Goal: Task Accomplishment & Management: Use online tool/utility

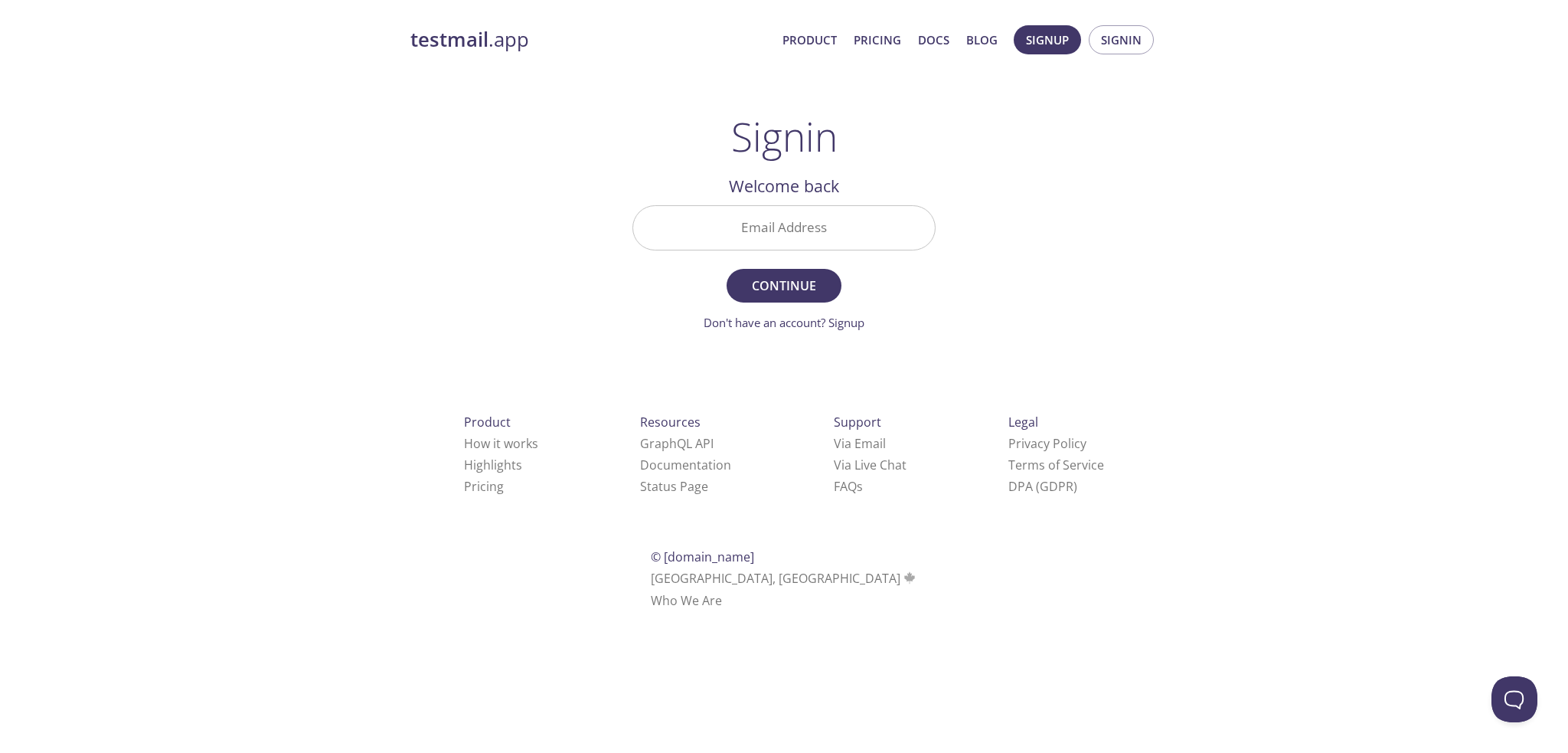
click at [784, 229] on input "Email Address" at bounding box center [784, 228] width 302 height 43
click at [1057, 42] on span "Signup" at bounding box center [1047, 40] width 43 height 20
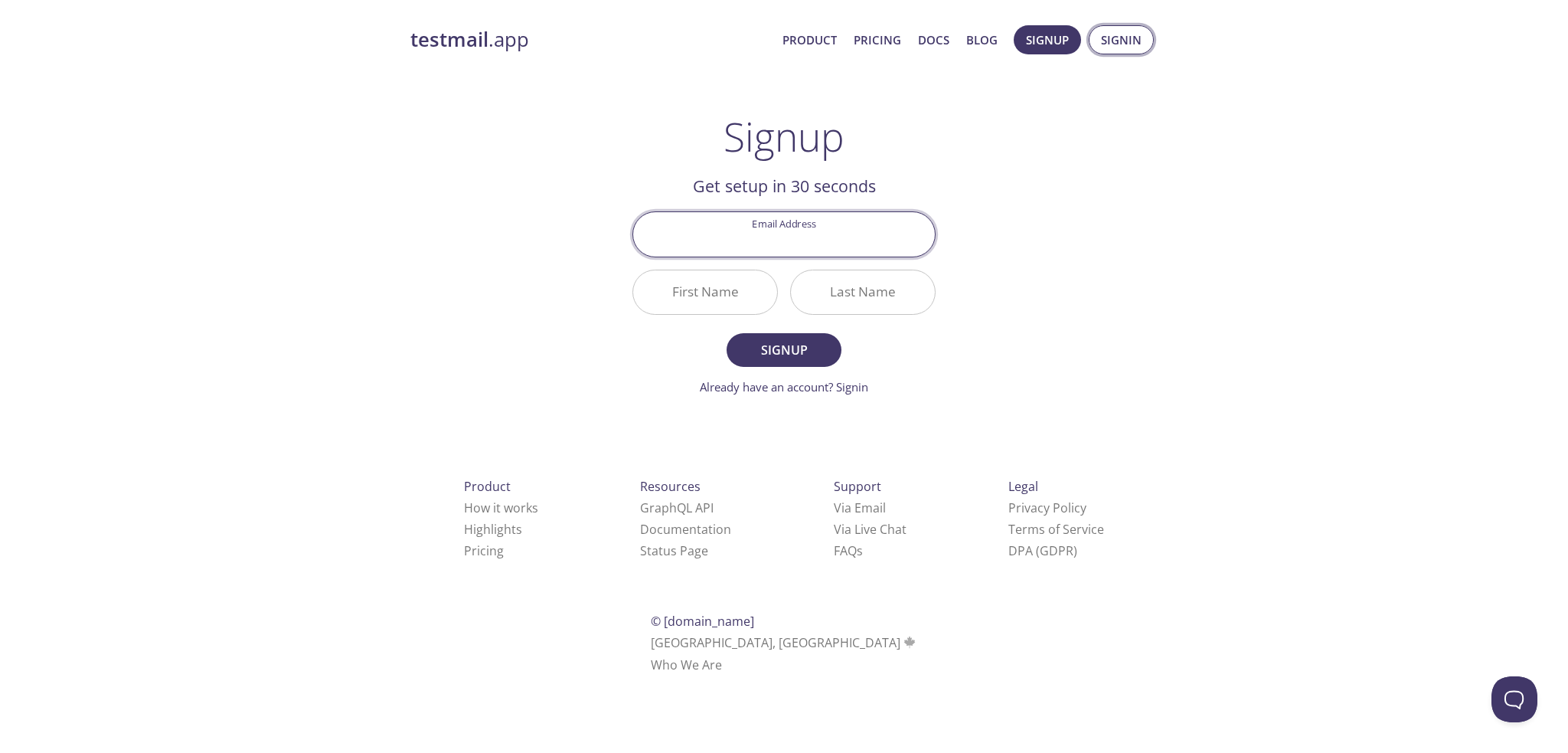
click at [1113, 32] on span "Signin" at bounding box center [1121, 40] width 41 height 20
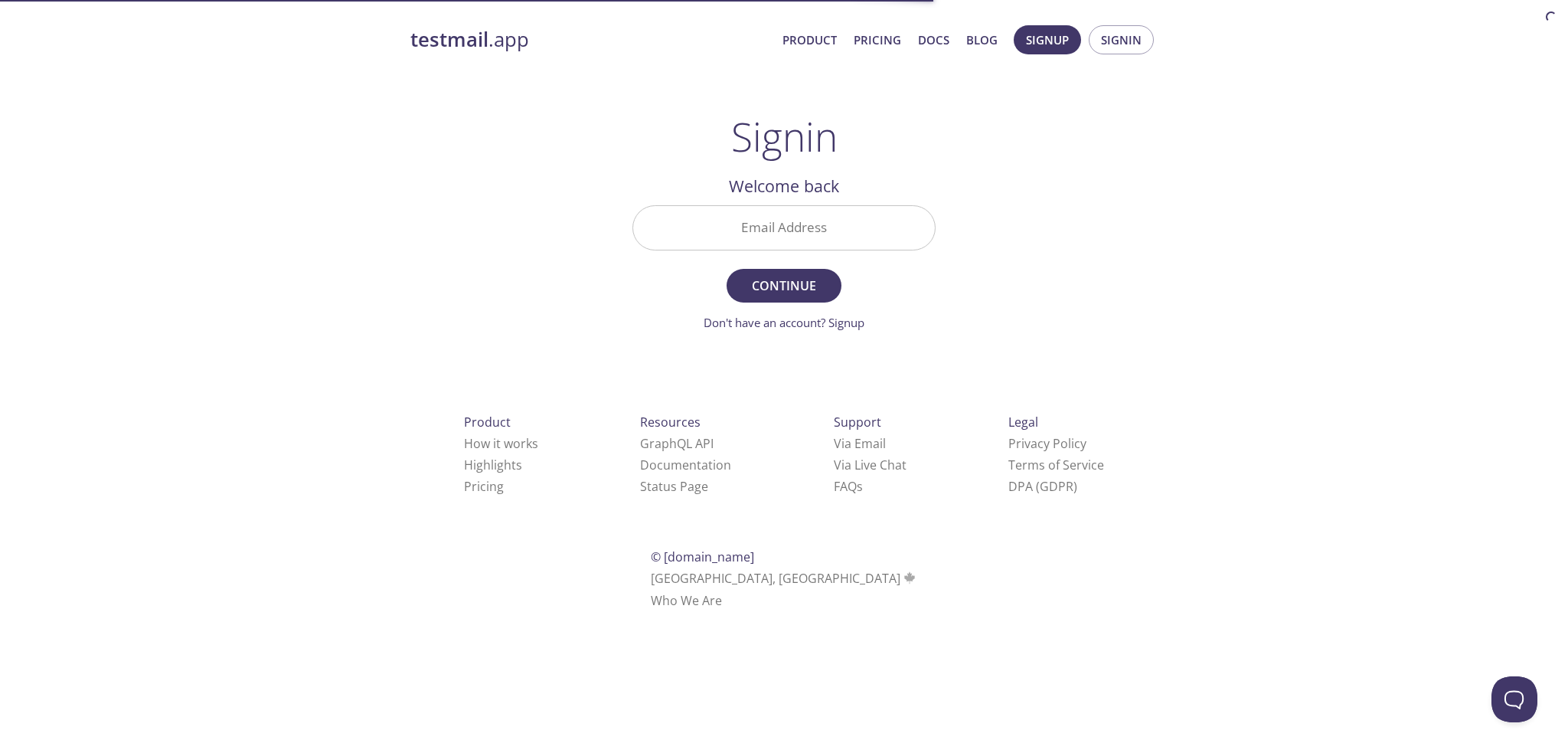
click at [784, 227] on input "Email Address" at bounding box center [784, 228] width 302 height 43
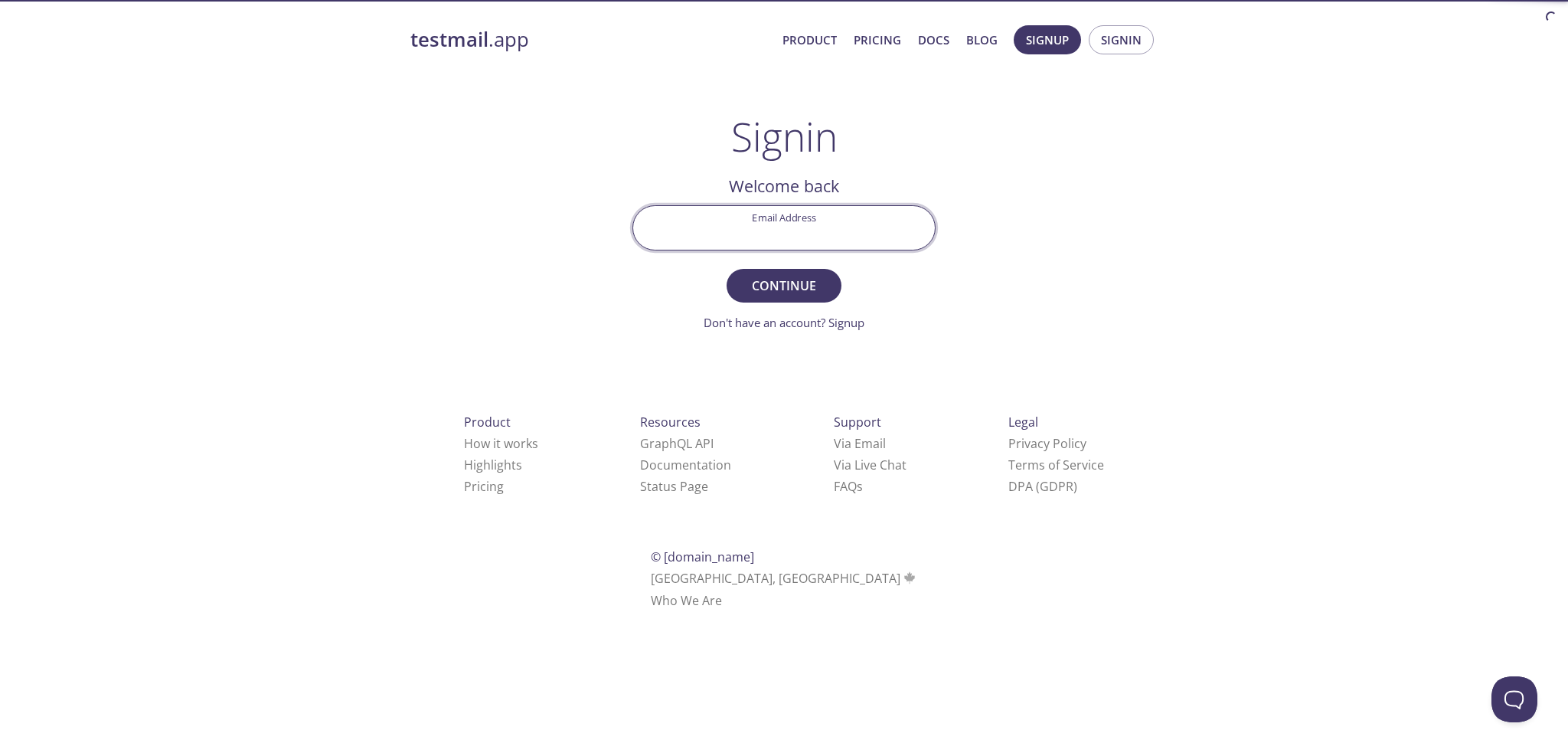
click at [784, 227] on input "Email Address" at bounding box center [784, 228] width 302 height 43
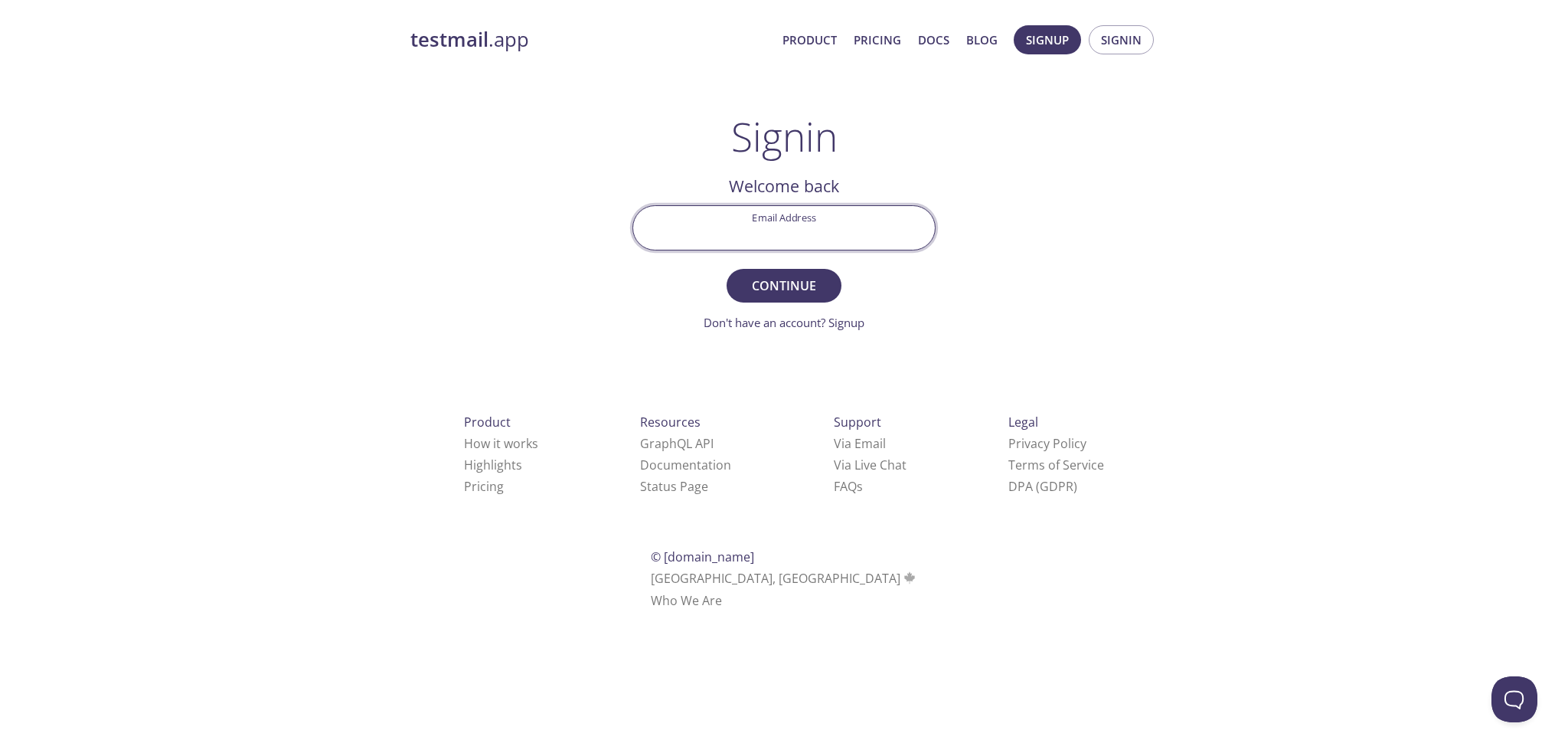
type input "[PERSON_NAME][EMAIL_ADDRESS][PERSON_NAME][DOMAIN_NAME]"
click at [772, 276] on span "Continue" at bounding box center [784, 286] width 81 height 22
click at [764, 233] on input "Signin Security Code" at bounding box center [784, 228] width 302 height 43
click at [529, 49] on link "testmail .app" at bounding box center [590, 39] width 360 height 26
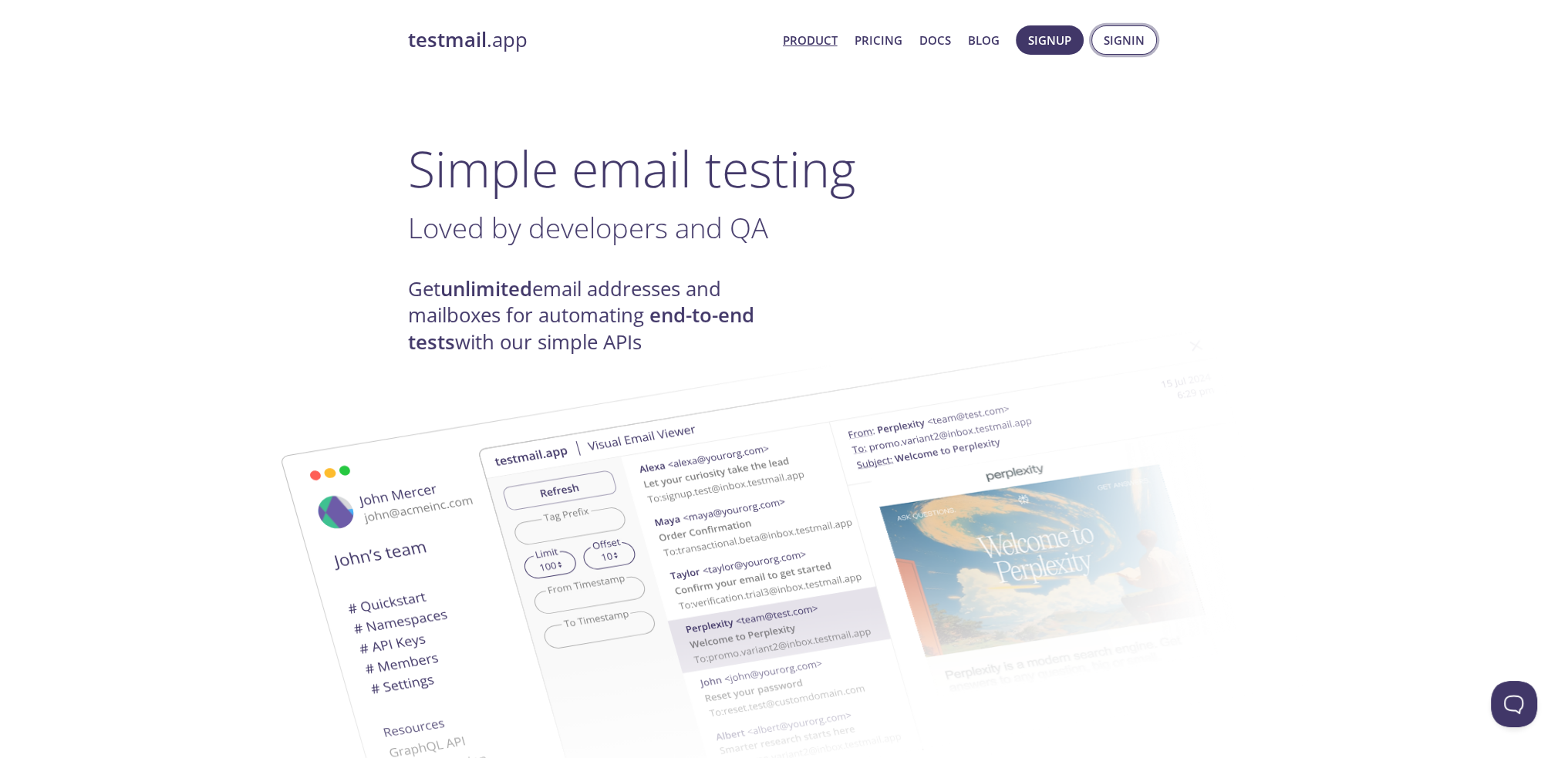
click at [1137, 40] on span "Signin" at bounding box center [1124, 40] width 41 height 20
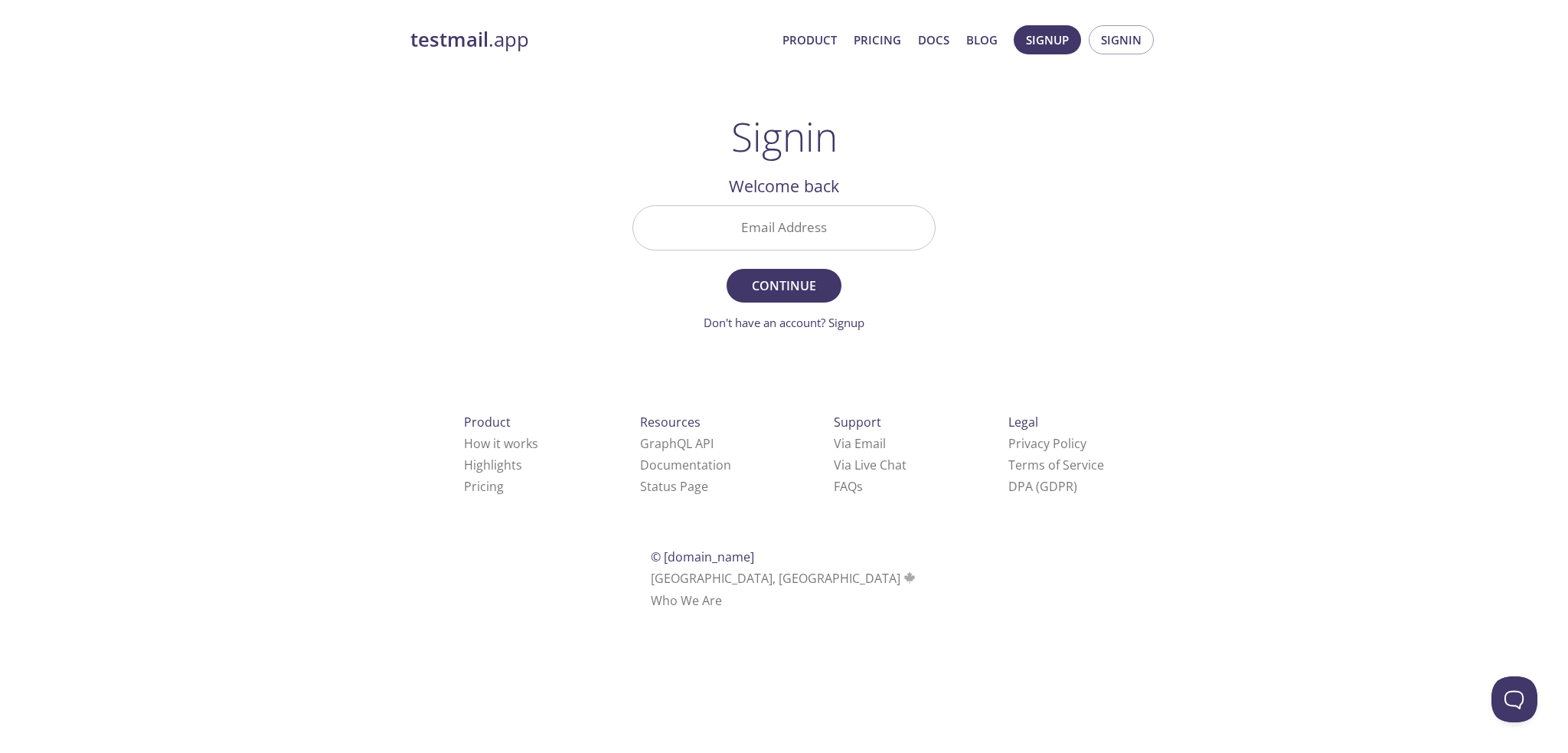
click at [784, 222] on input "Email Address" at bounding box center [784, 228] width 302 height 43
type input "[PERSON_NAME][EMAIL_ADDRESS][PERSON_NAME][DOMAIN_NAME]"
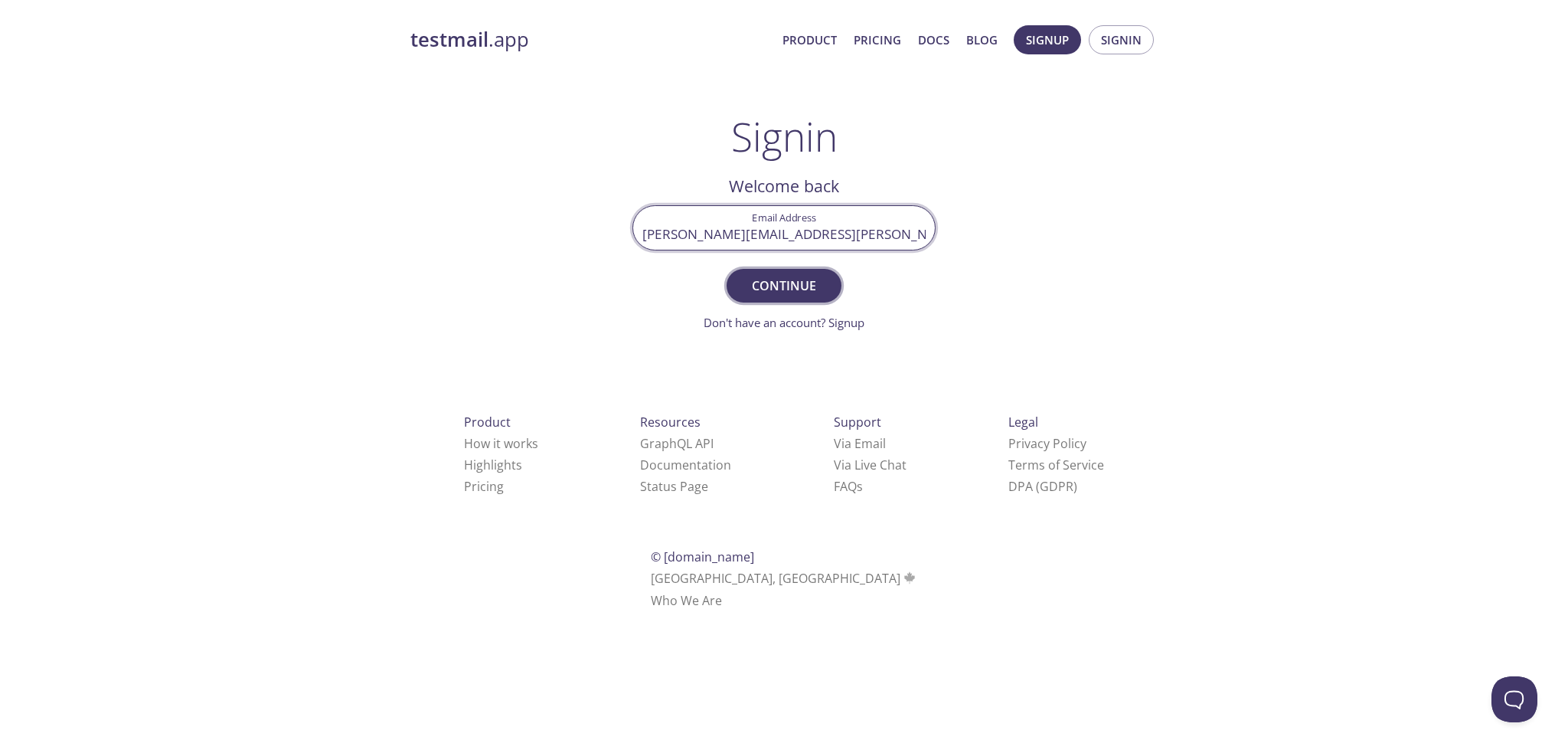
click at [787, 276] on span "Continue" at bounding box center [784, 286] width 81 height 22
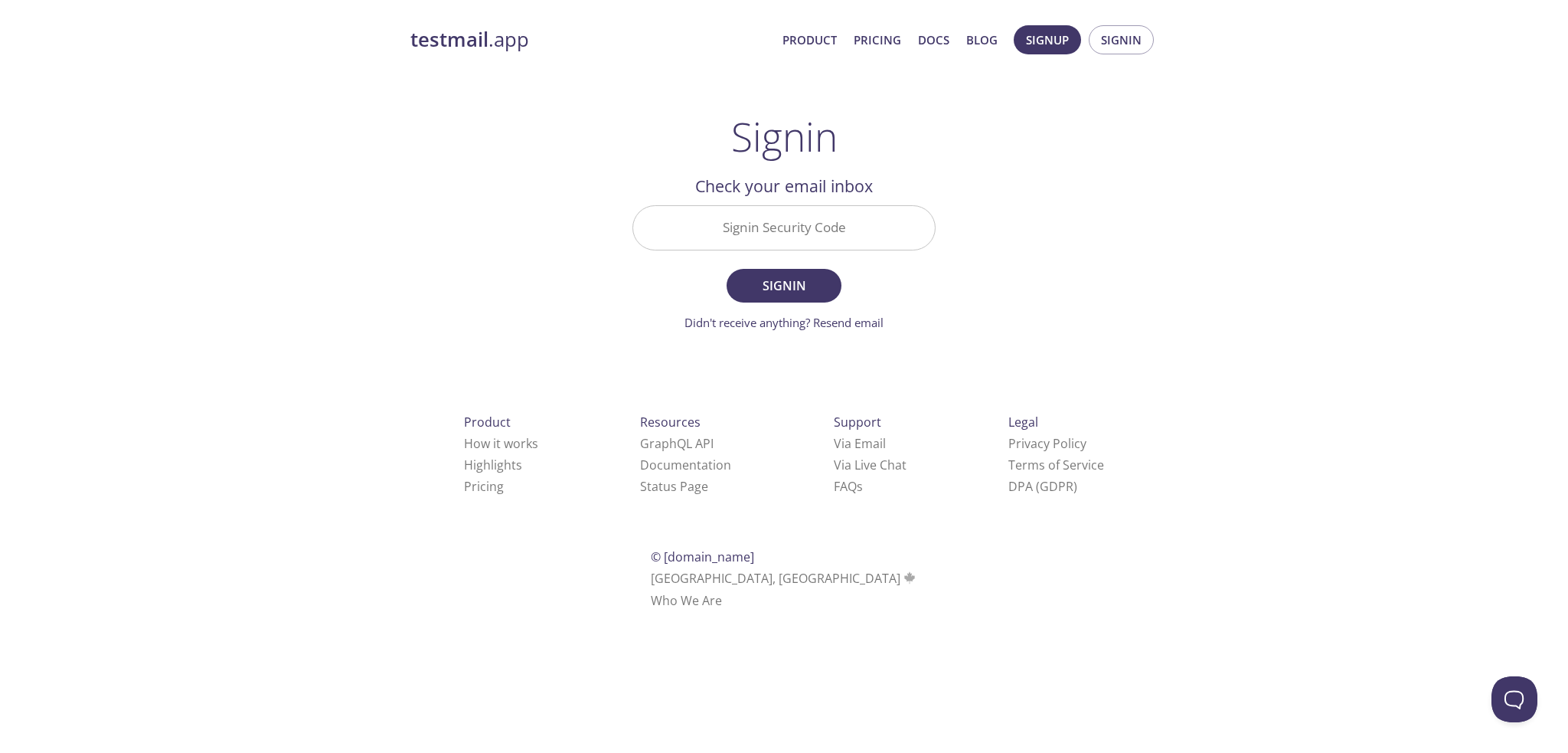
click at [801, 220] on input "Signin Security Code" at bounding box center [784, 228] width 302 height 43
paste input "LJR7L2F"
type input "LJR7L2F"
click at [769, 289] on span "Signin" at bounding box center [784, 286] width 81 height 22
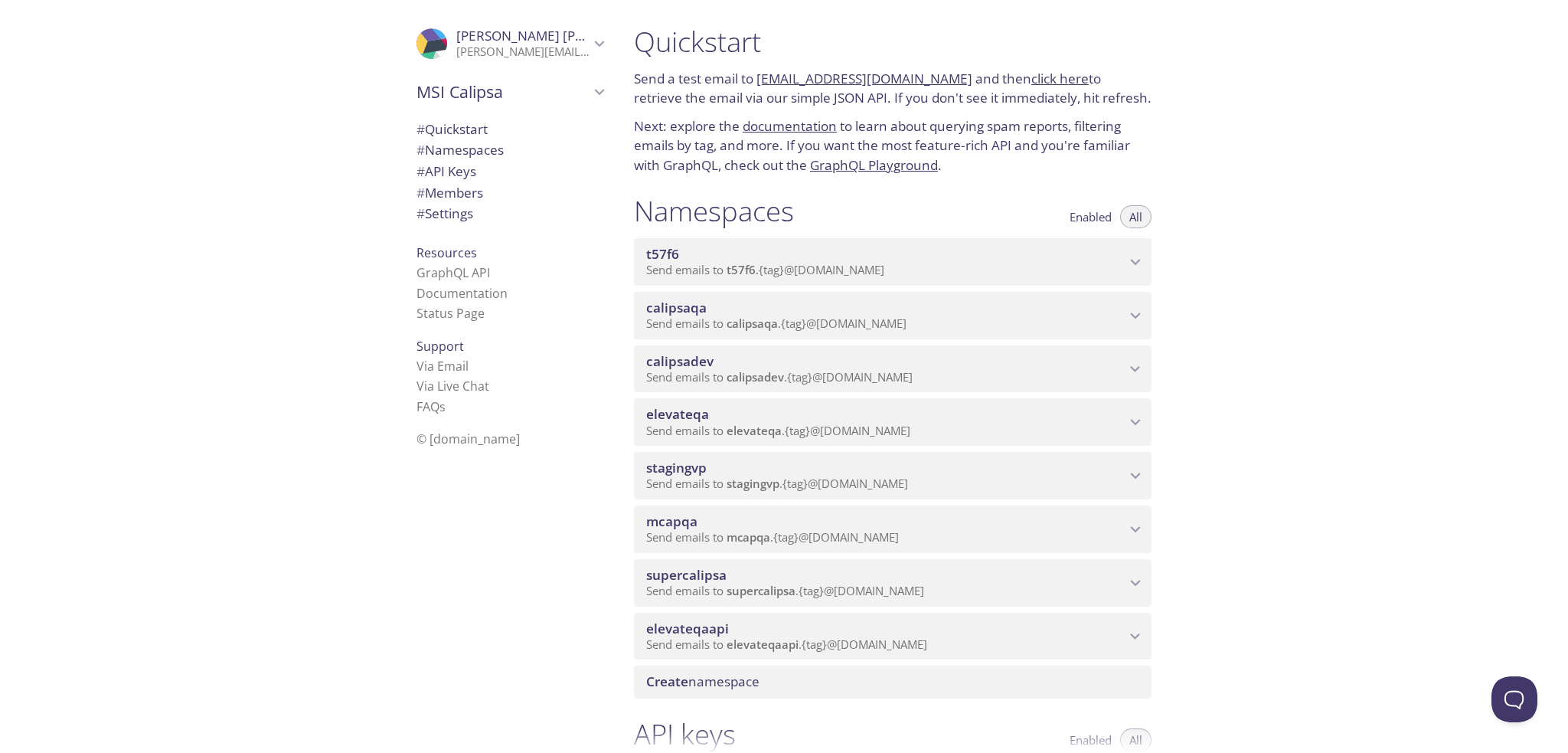
click at [700, 317] on span "calipsaqa" at bounding box center [677, 308] width 60 height 18
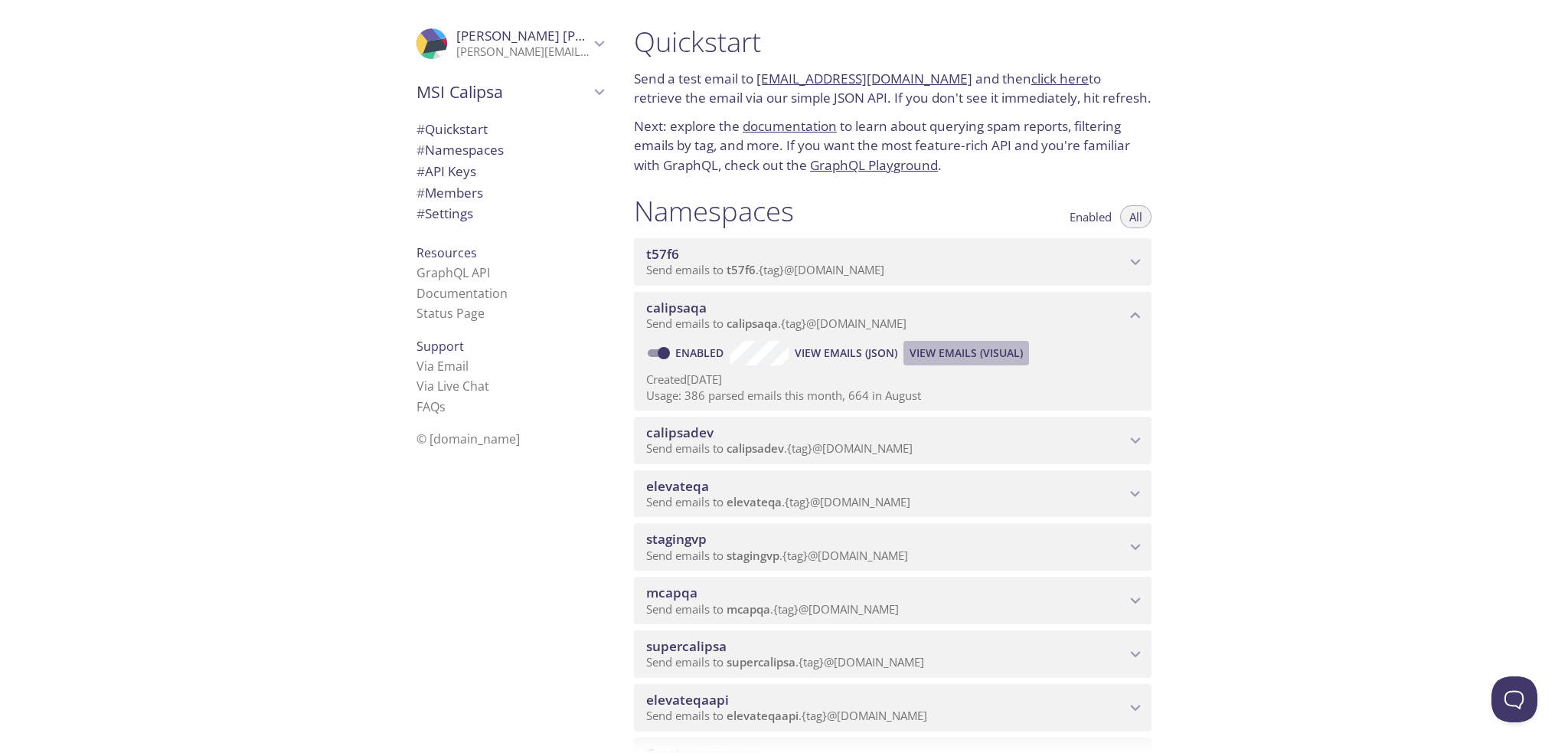
click at [925, 363] on span "View Emails (Visual)" at bounding box center [967, 354] width 114 height 18
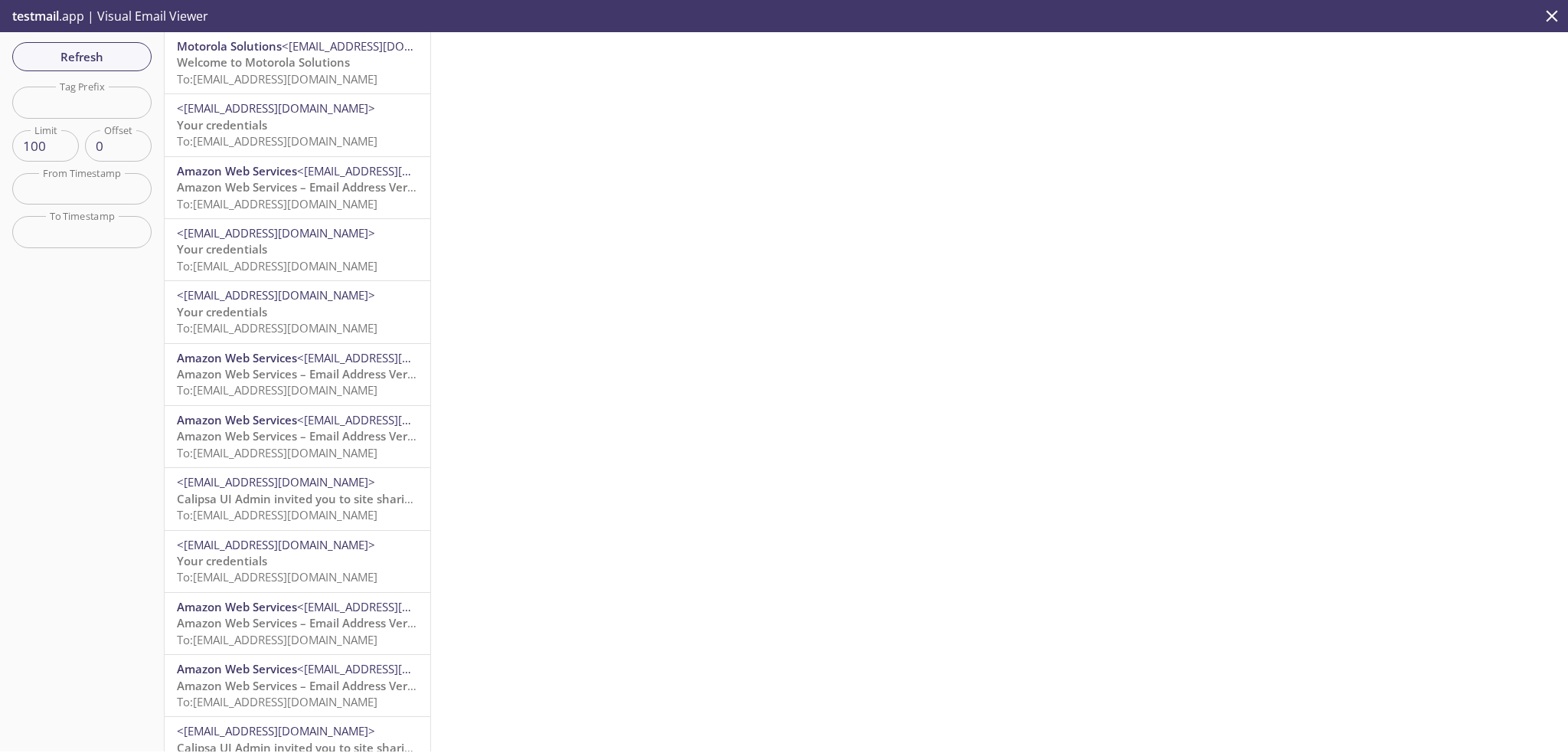
click at [282, 57] on span "Welcome to Motorola Solutions" at bounding box center [263, 62] width 173 height 15
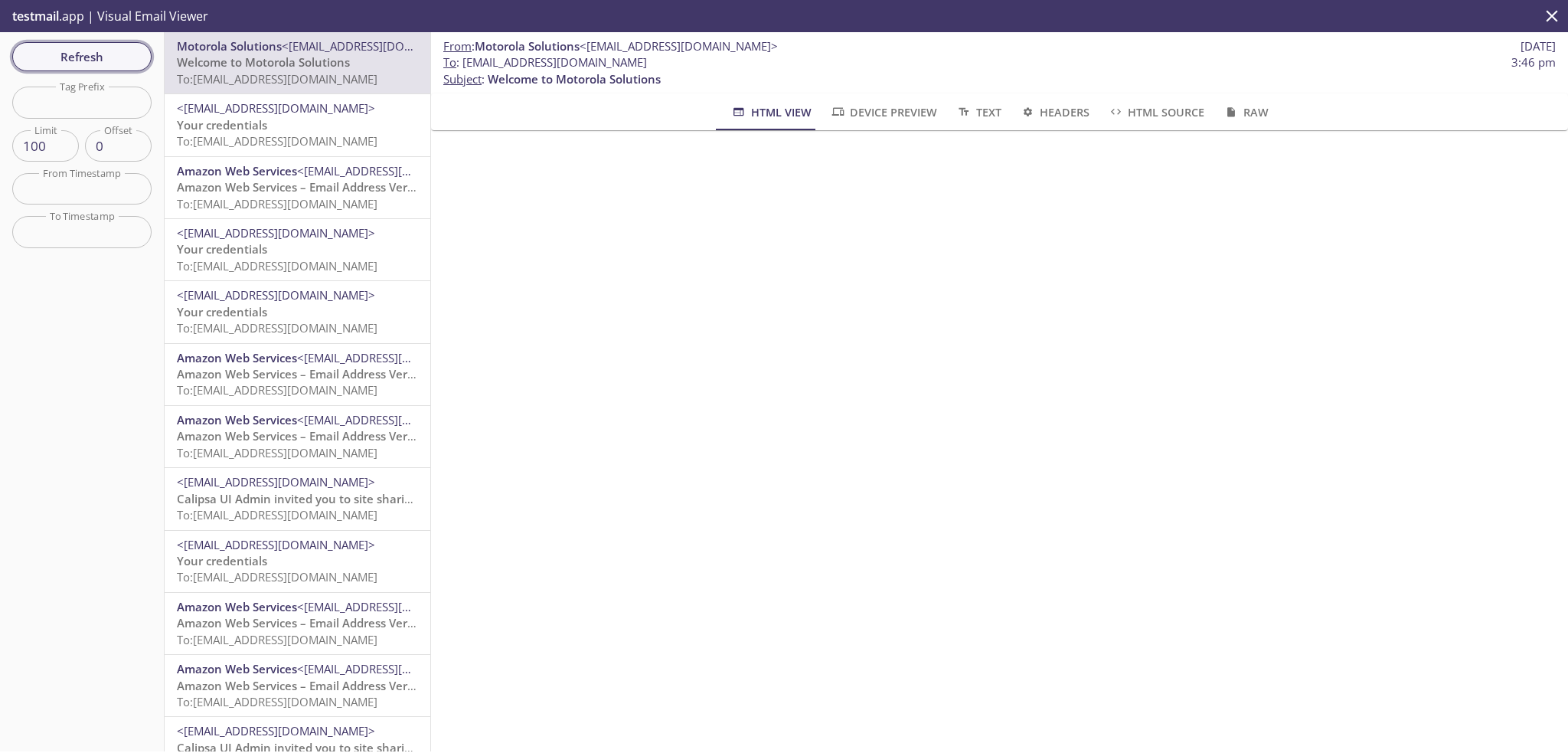
click at [115, 57] on span "Refresh" at bounding box center [82, 57] width 115 height 20
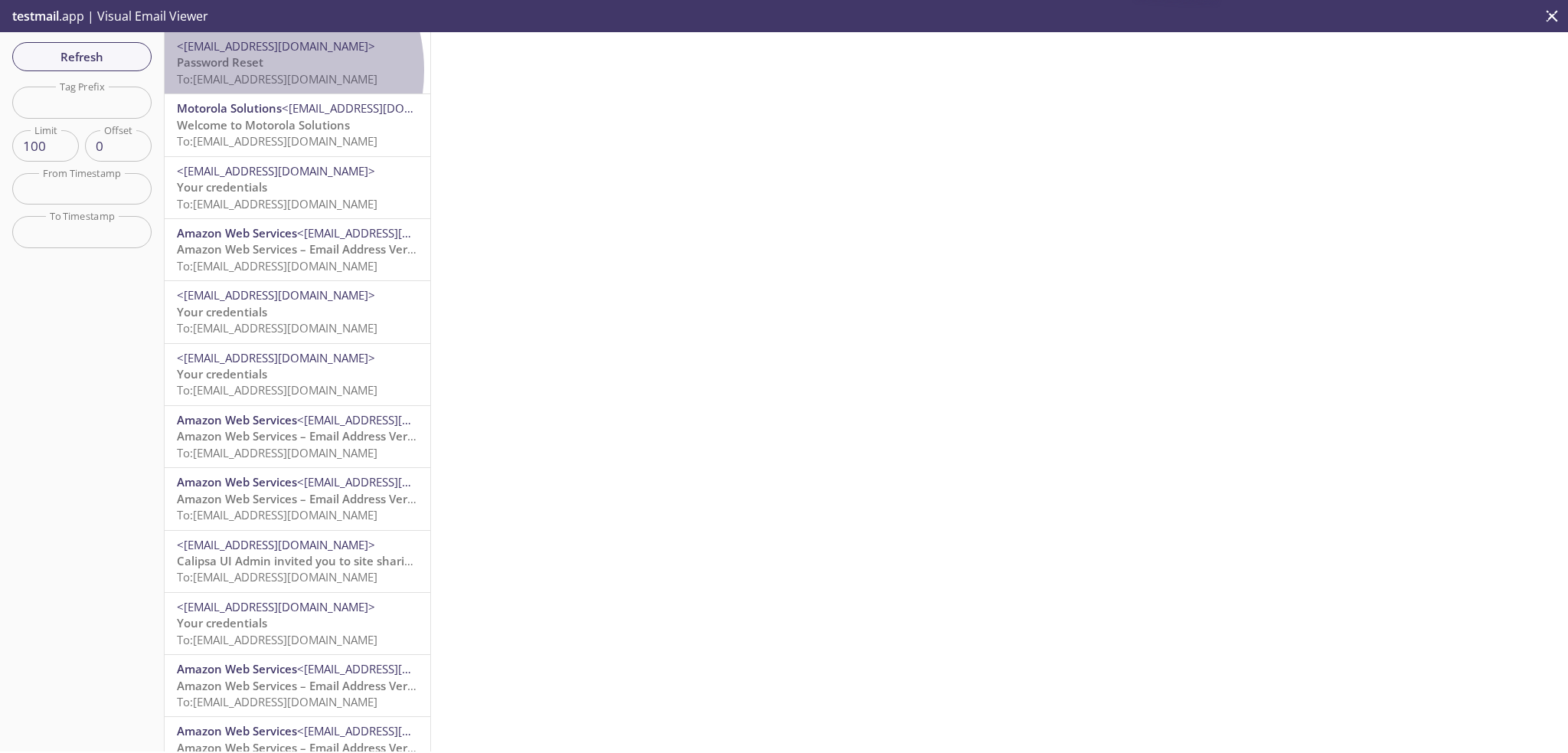
click at [251, 71] on span "To: [EMAIL_ADDRESS][DOMAIN_NAME]" at bounding box center [277, 79] width 200 height 15
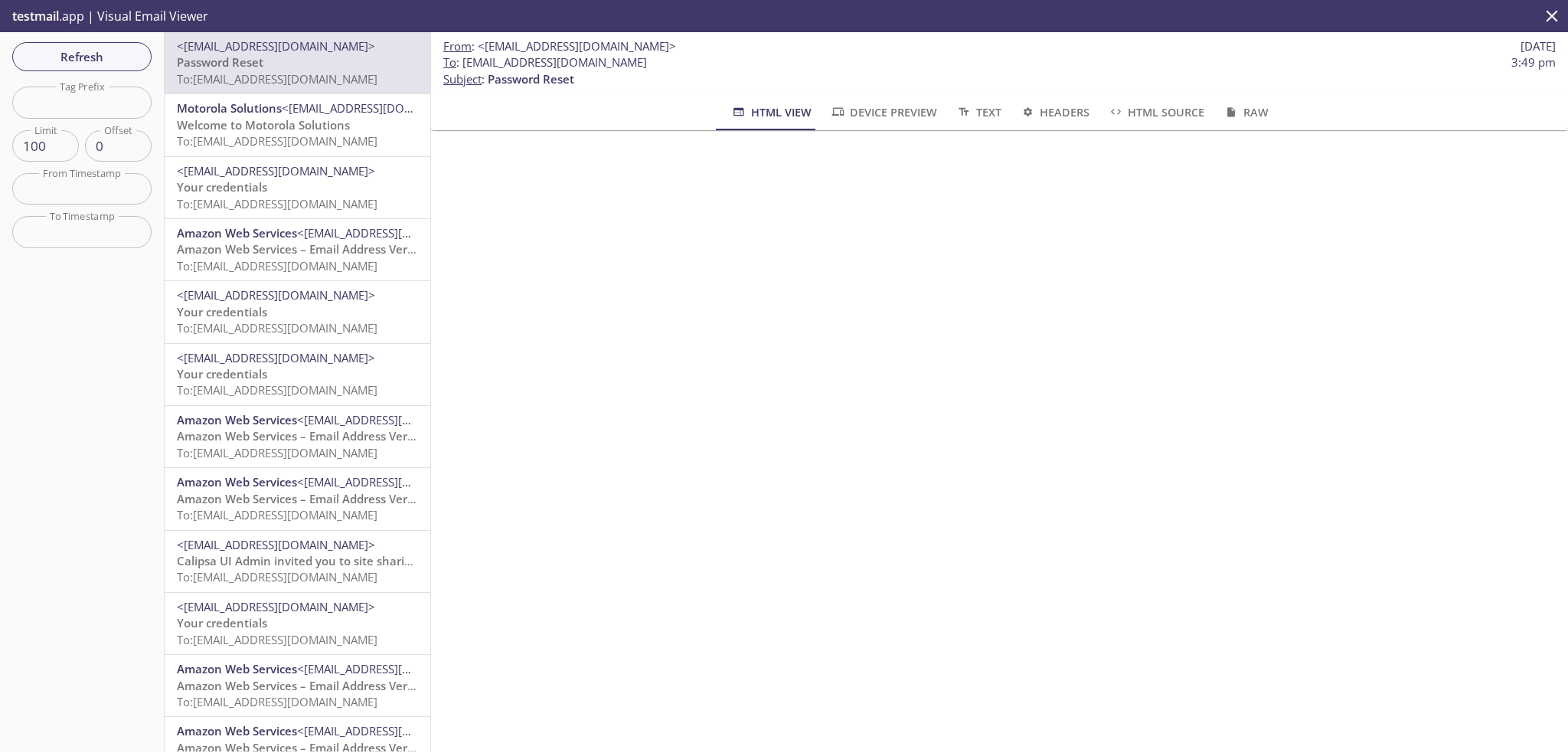
copy span "[EMAIL_ADDRESS][DOMAIN_NAME]"
drag, startPoint x: 463, startPoint y: 64, endPoint x: 717, endPoint y: 64, distance: 254.0
click at [717, 64] on span "To : [EMAIL_ADDRESS][DOMAIN_NAME] 3:49 pm" at bounding box center [1000, 62] width 1113 height 16
